Goal: Transaction & Acquisition: Purchase product/service

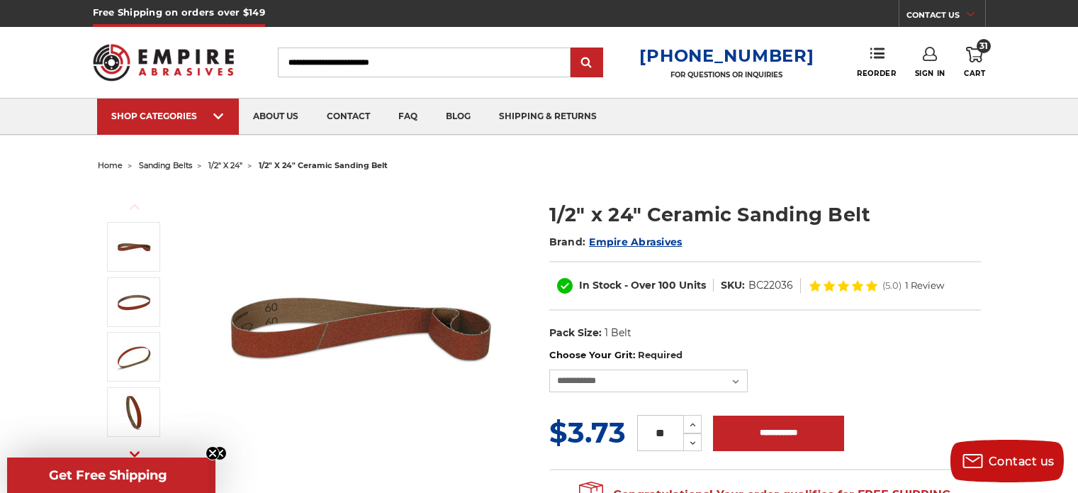
select select "****"
click at [978, 52] on icon at bounding box center [974, 55] width 17 height 16
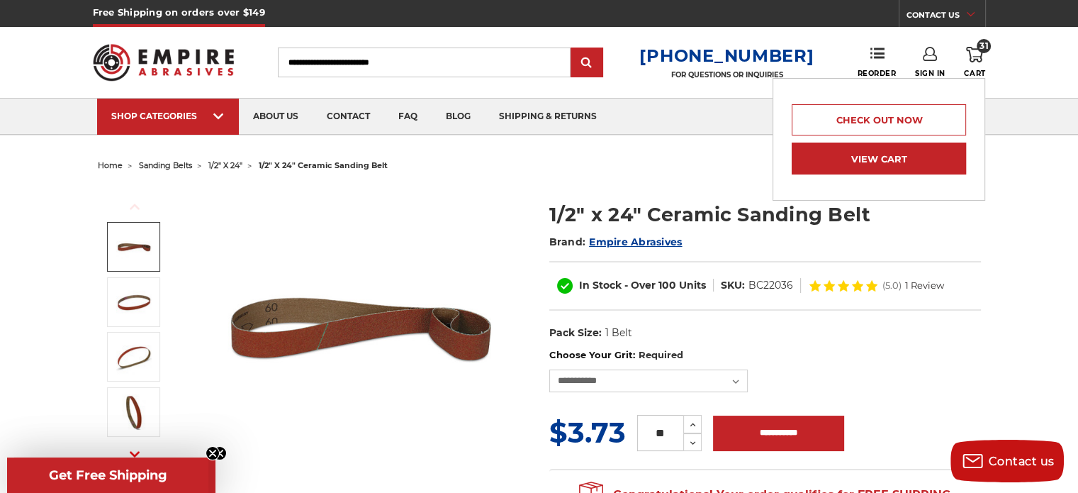
click at [908, 157] on link "View Cart" at bounding box center [879, 159] width 174 height 32
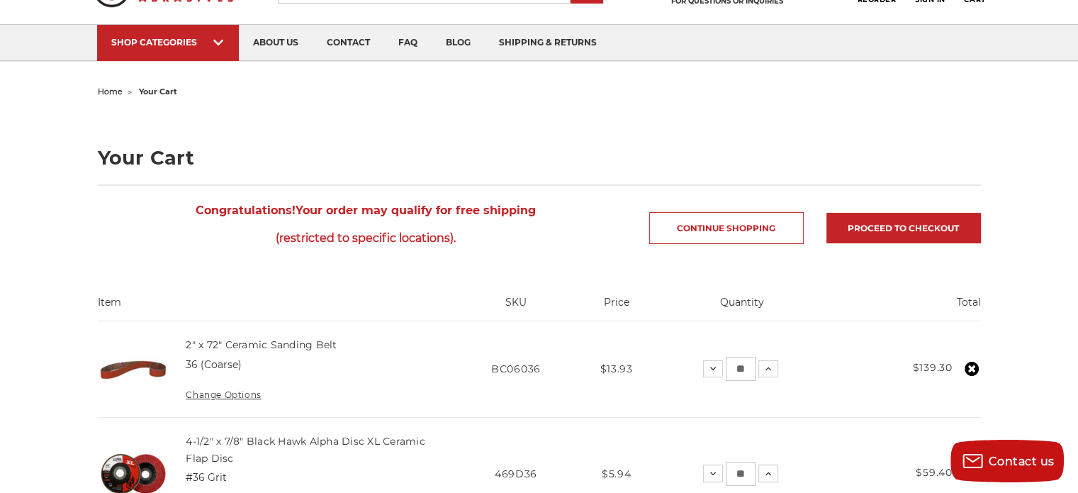
scroll to position [65, 0]
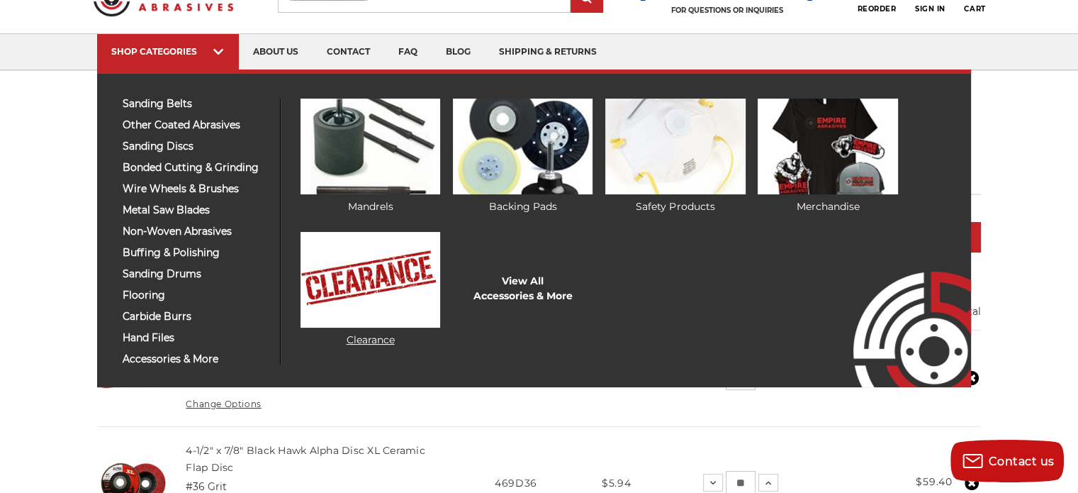
click at [368, 282] on img at bounding box center [371, 280] width 140 height 96
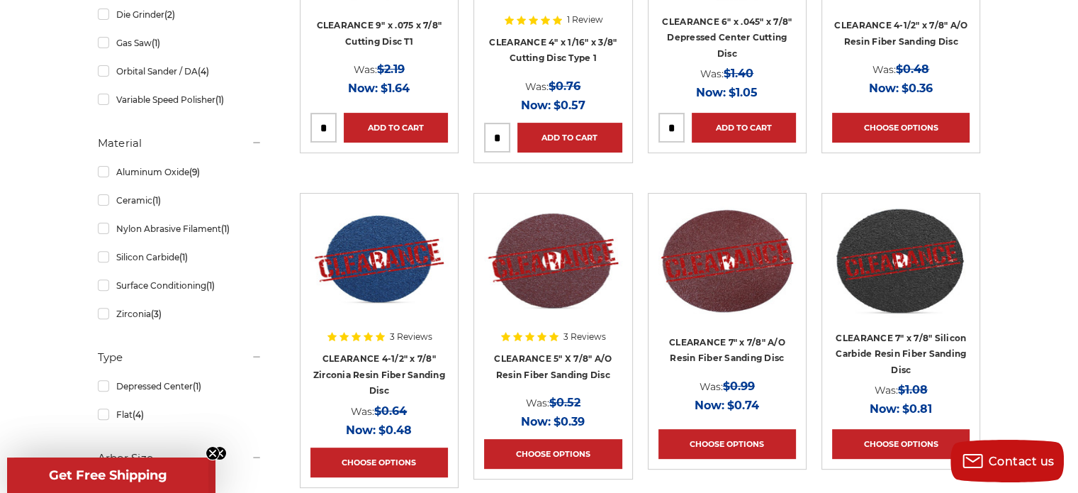
scroll to position [439, 0]
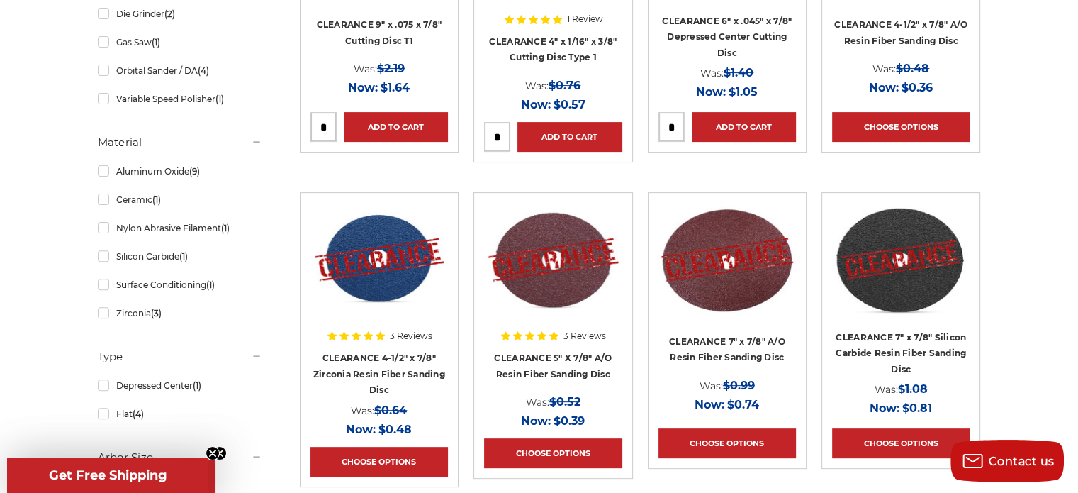
click at [488, 304] on img at bounding box center [553, 259] width 138 height 113
